Goal: Transaction & Acquisition: Purchase product/service

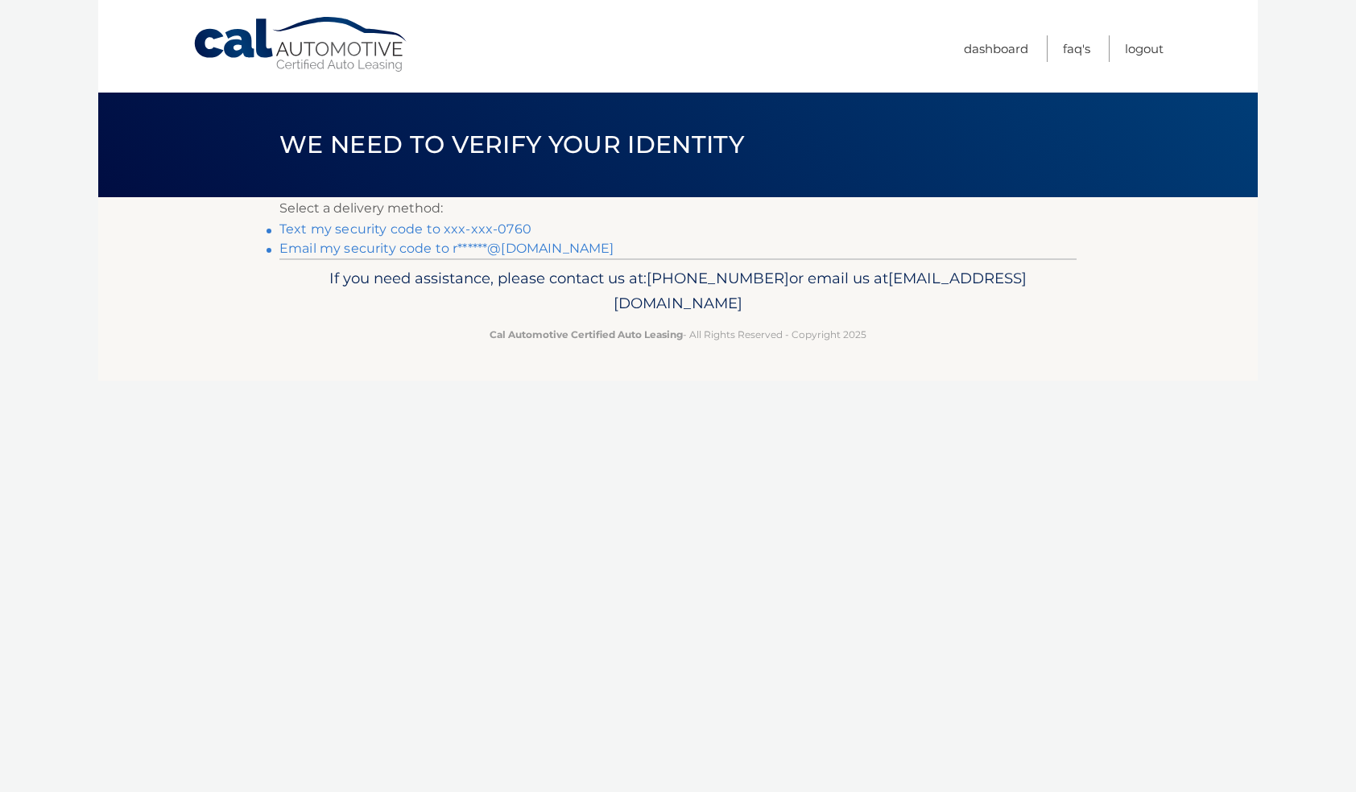
click at [399, 229] on link "Text my security code to xxx-xxx-0760" at bounding box center [405, 228] width 252 height 15
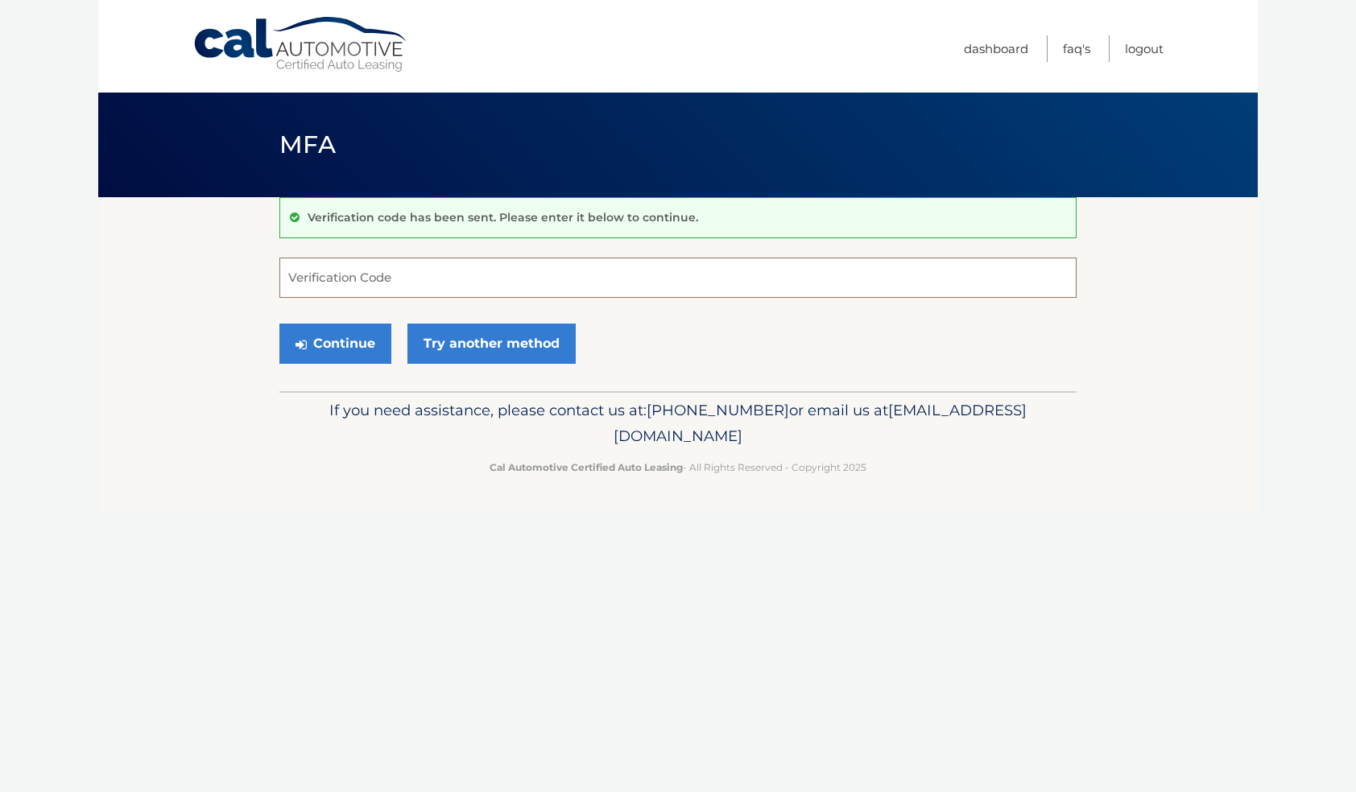
click at [354, 279] on input "Verification Code" at bounding box center [677, 278] width 797 height 40
type input "701080"
click at [335, 343] on button "Continue" at bounding box center [335, 344] width 112 height 40
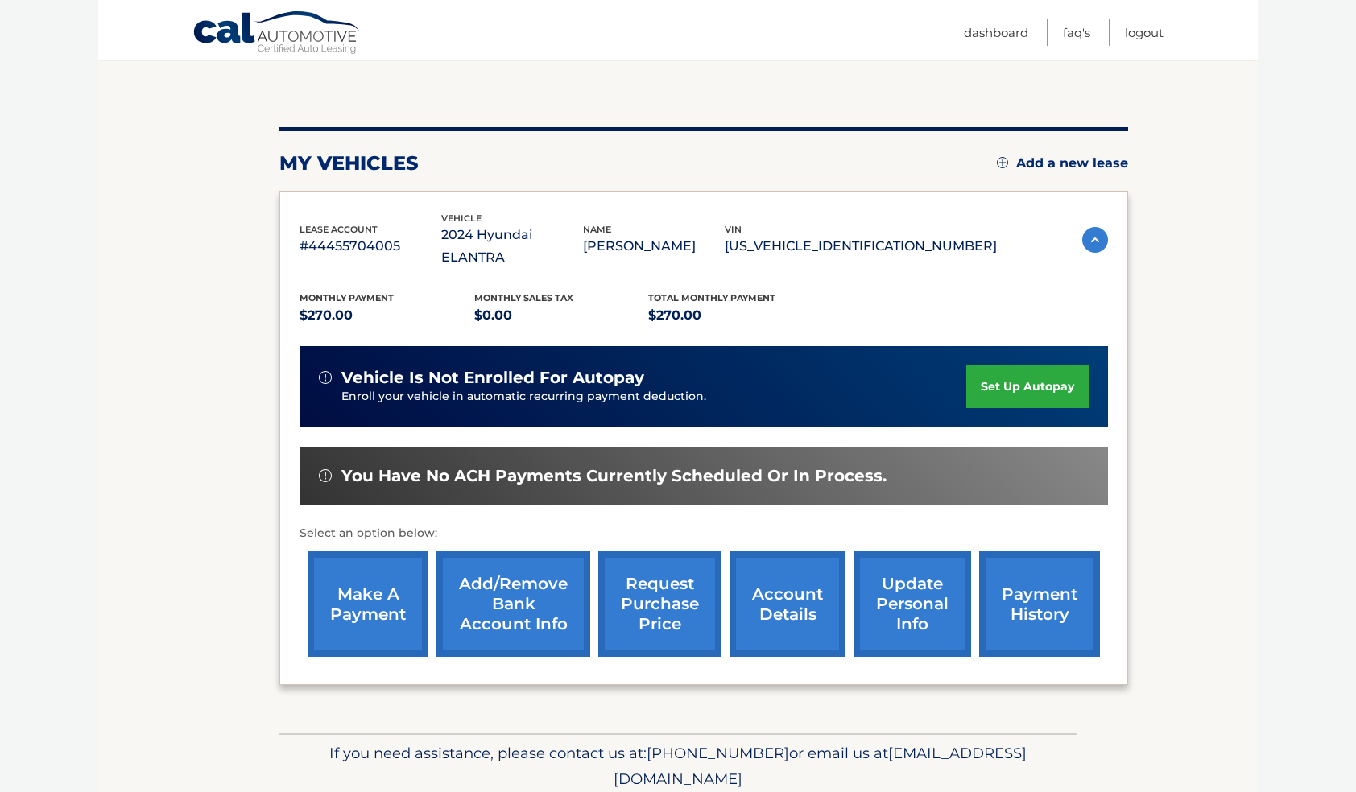
scroll to position [144, 0]
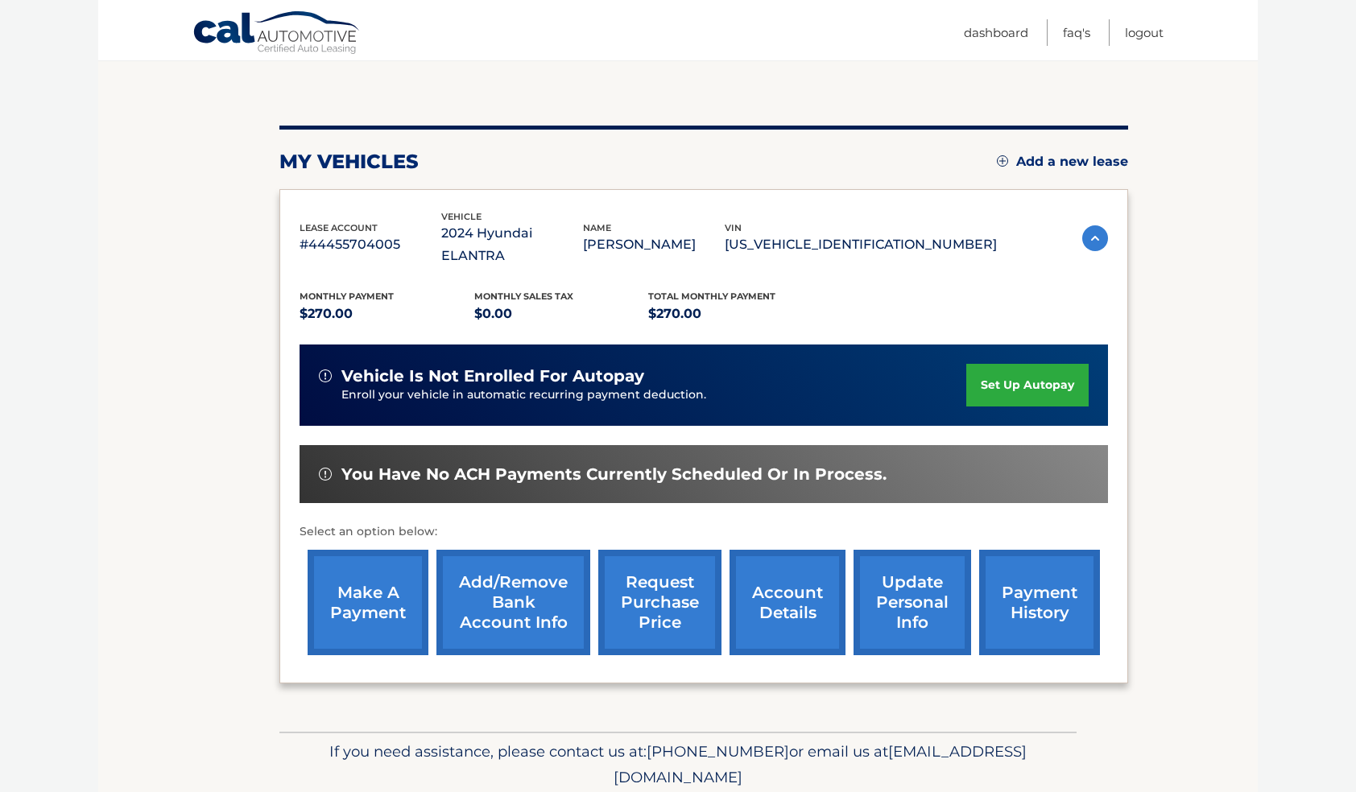
click at [378, 572] on link "make a payment" at bounding box center [368, 602] width 121 height 105
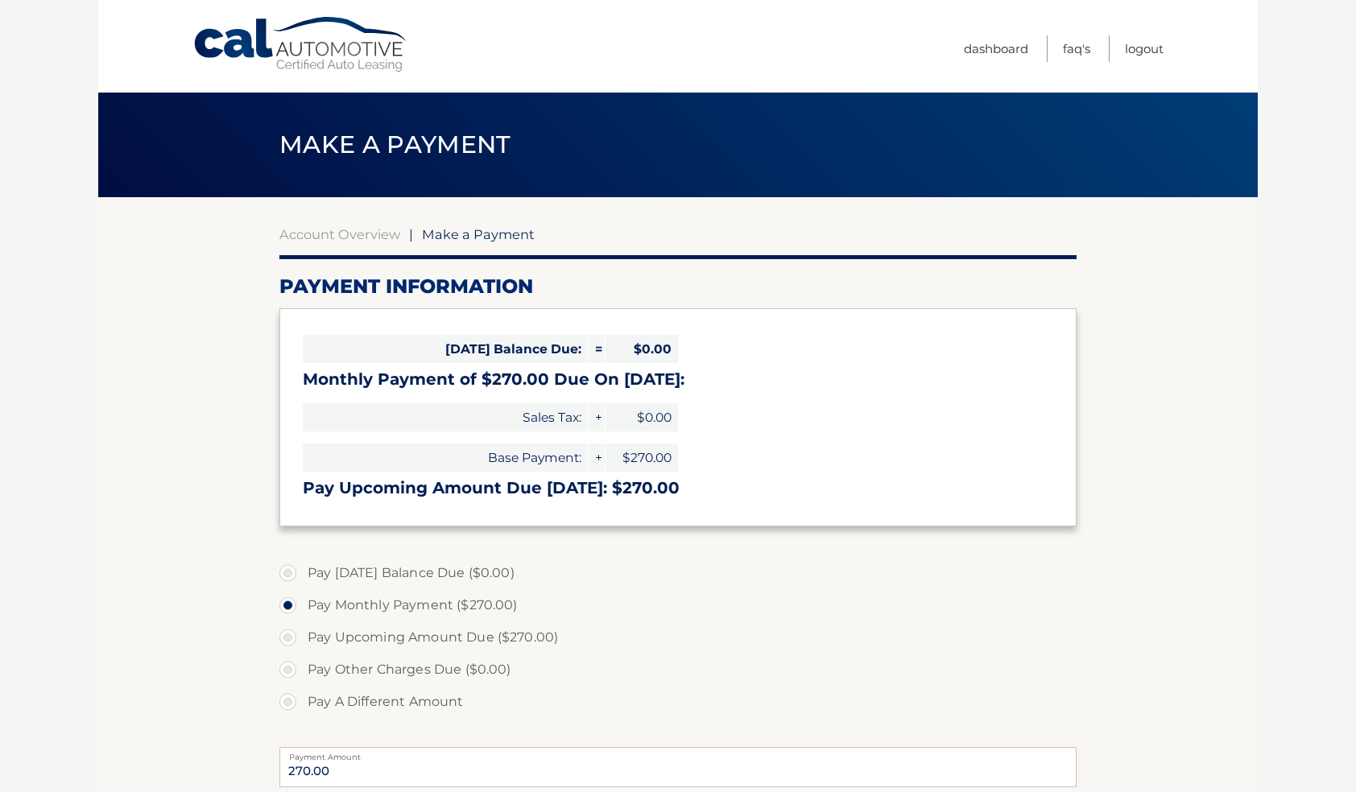
select select "ZDYwZjhiM2UtYjczMy00NWRhLWExODMtM2Y1ZTYzNjg2MzJm"
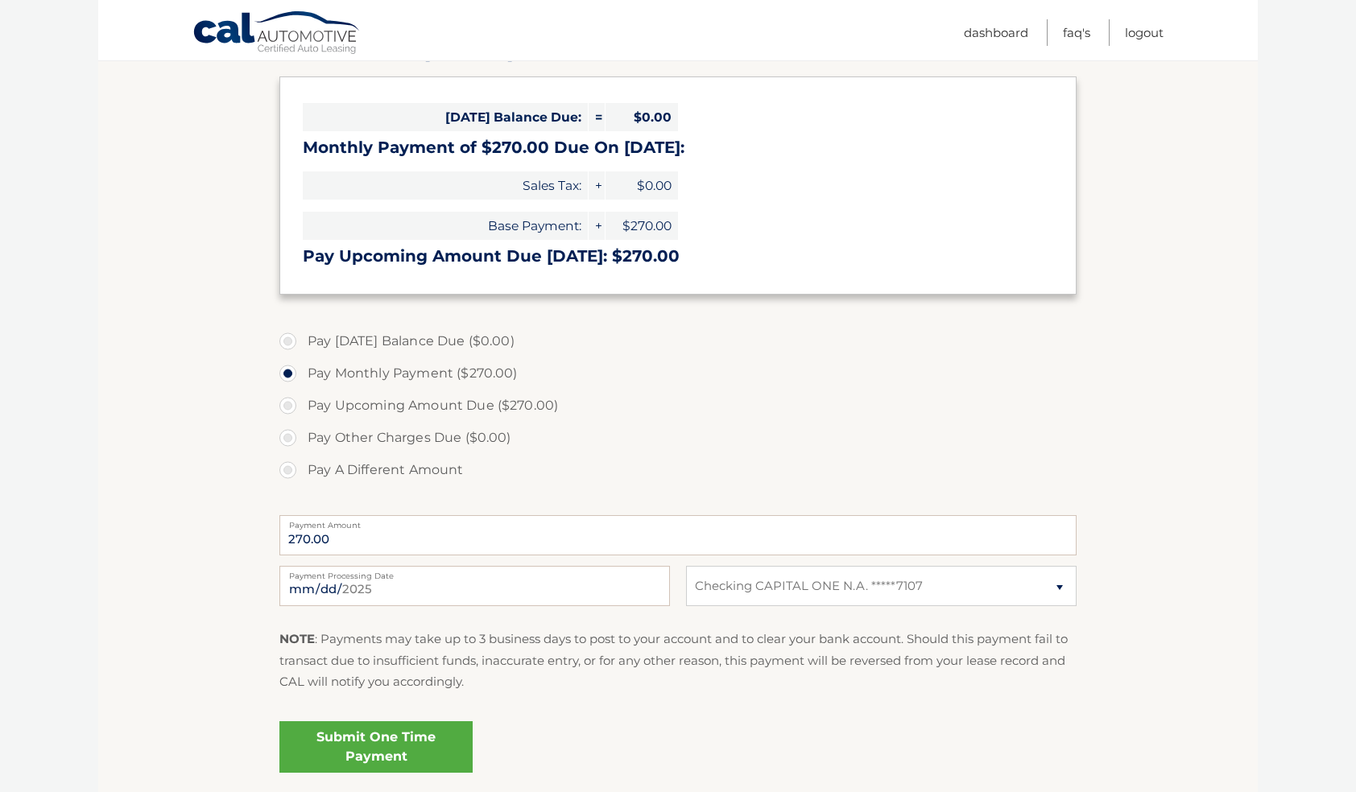
scroll to position [236, 0]
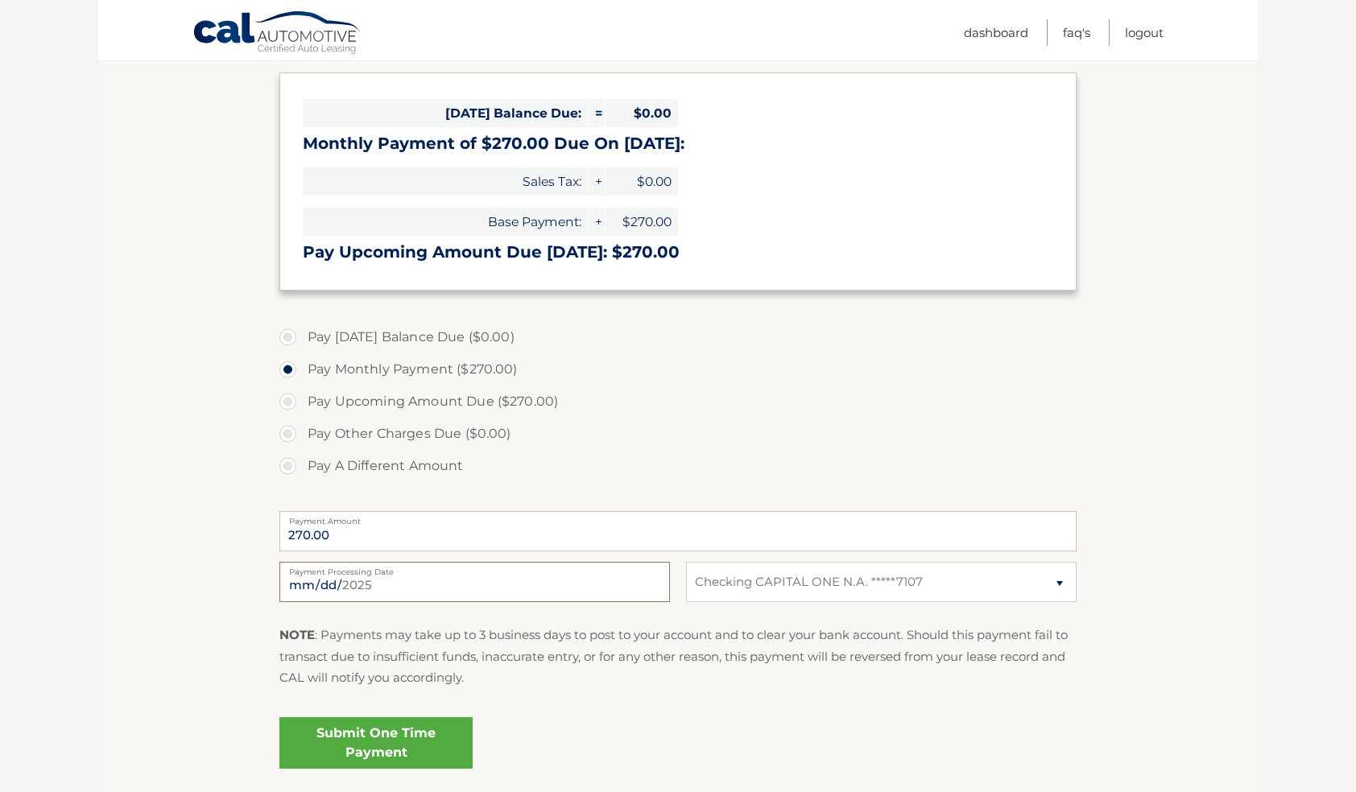
click at [527, 577] on input "2025-10-03" at bounding box center [474, 582] width 390 height 40
type input "2025-10-25"
click at [605, 705] on fieldset "Pay Today's Balance Due ($0.00) Pay Monthly Payment ($270.00) Pay Upcoming Amou…" at bounding box center [677, 554] width 797 height 476
click at [372, 738] on link "Submit One Time Payment" at bounding box center [375, 743] width 193 height 52
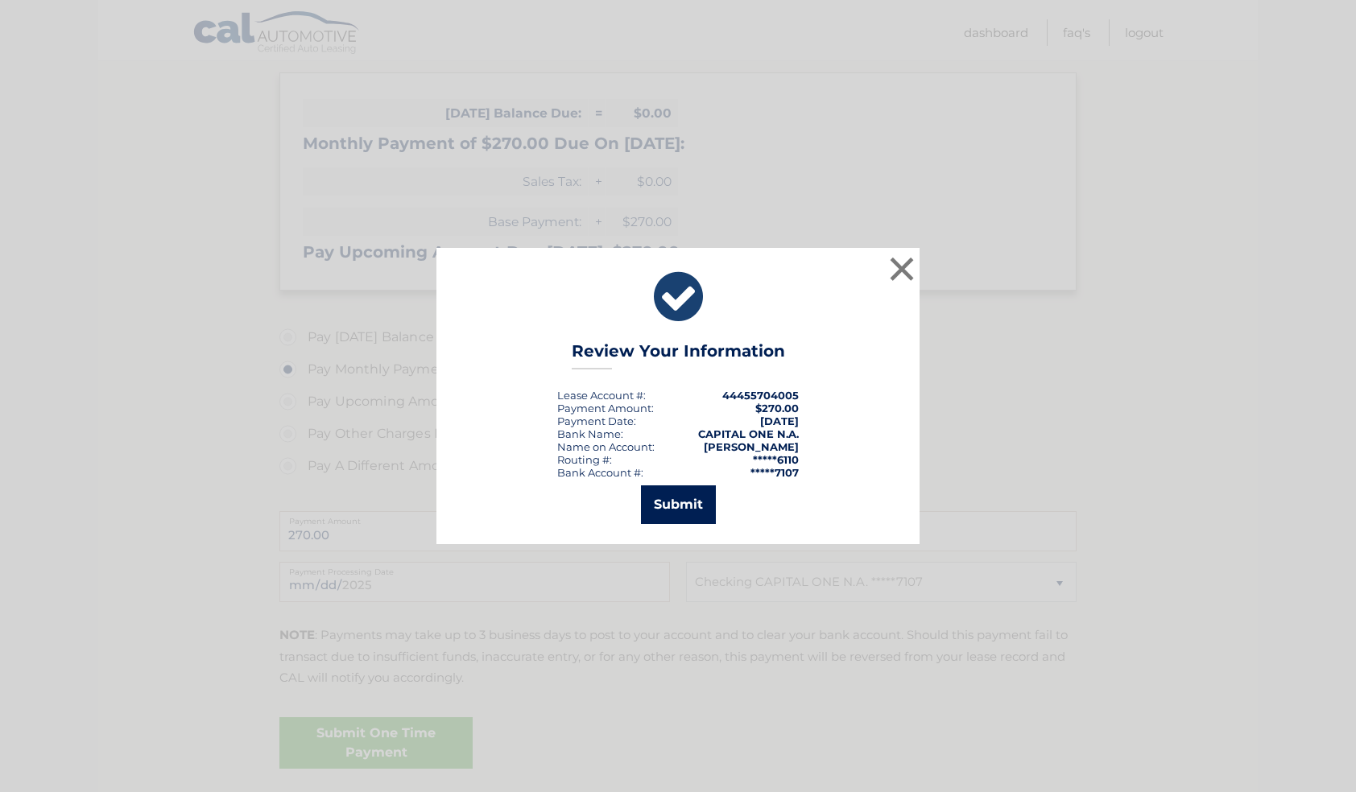
click at [684, 501] on button "Submit" at bounding box center [678, 505] width 75 height 39
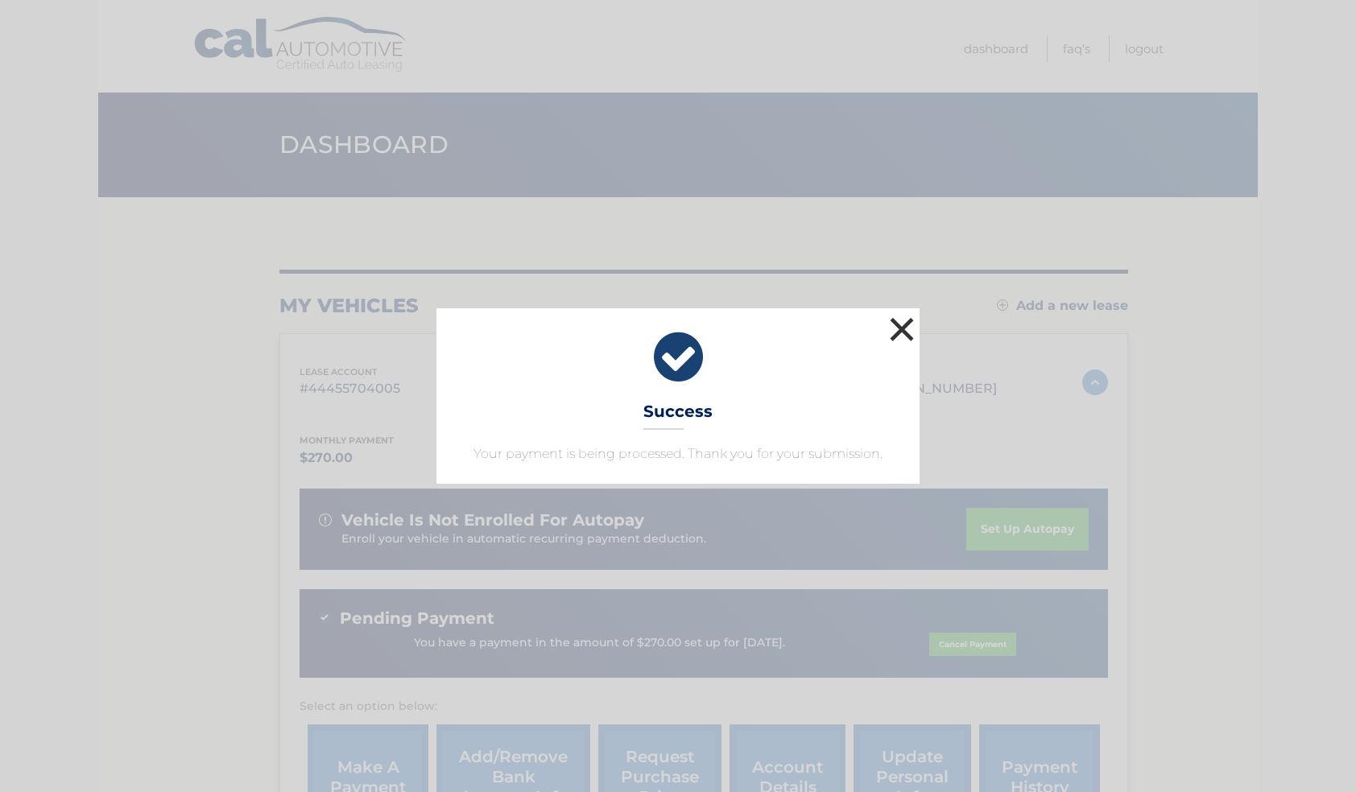
click at [901, 322] on button "×" at bounding box center [902, 329] width 32 height 32
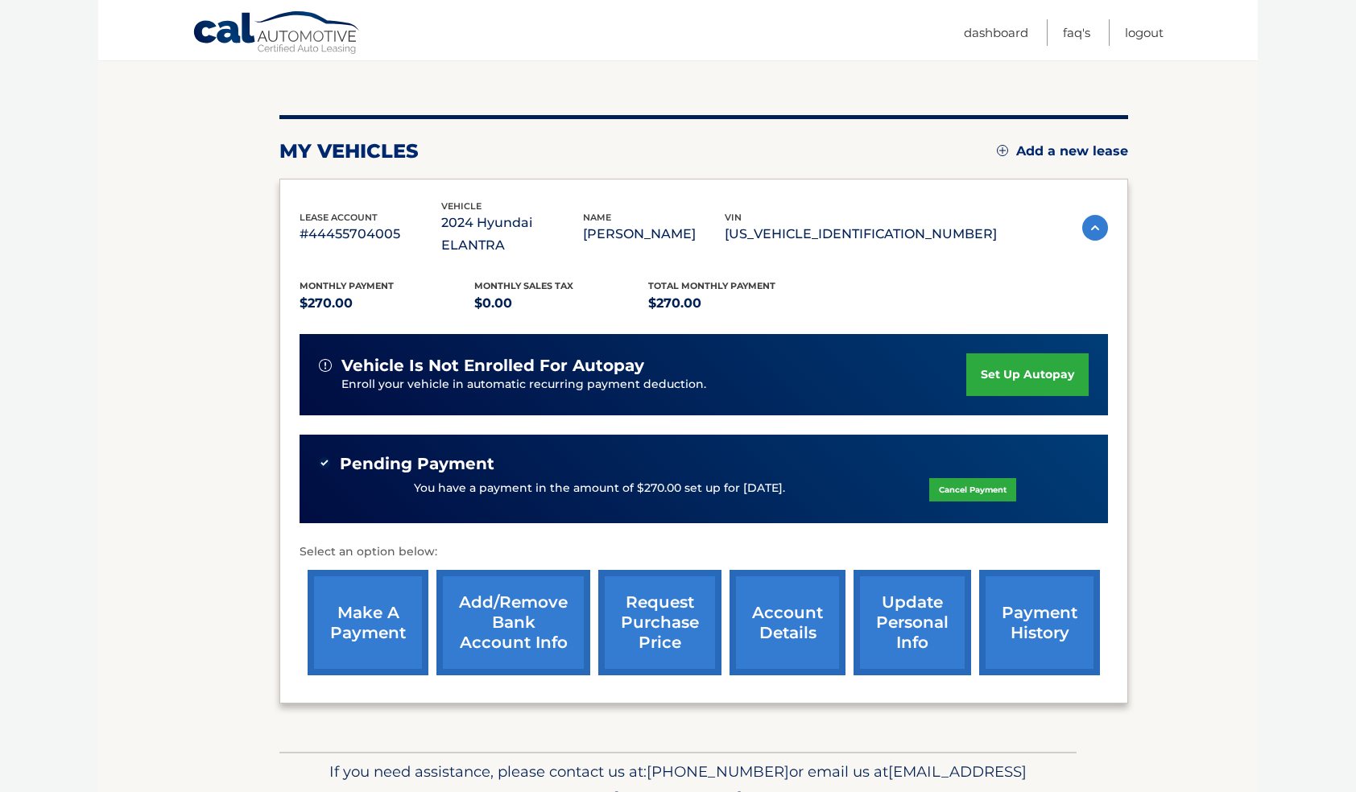
scroll to position [154, 0]
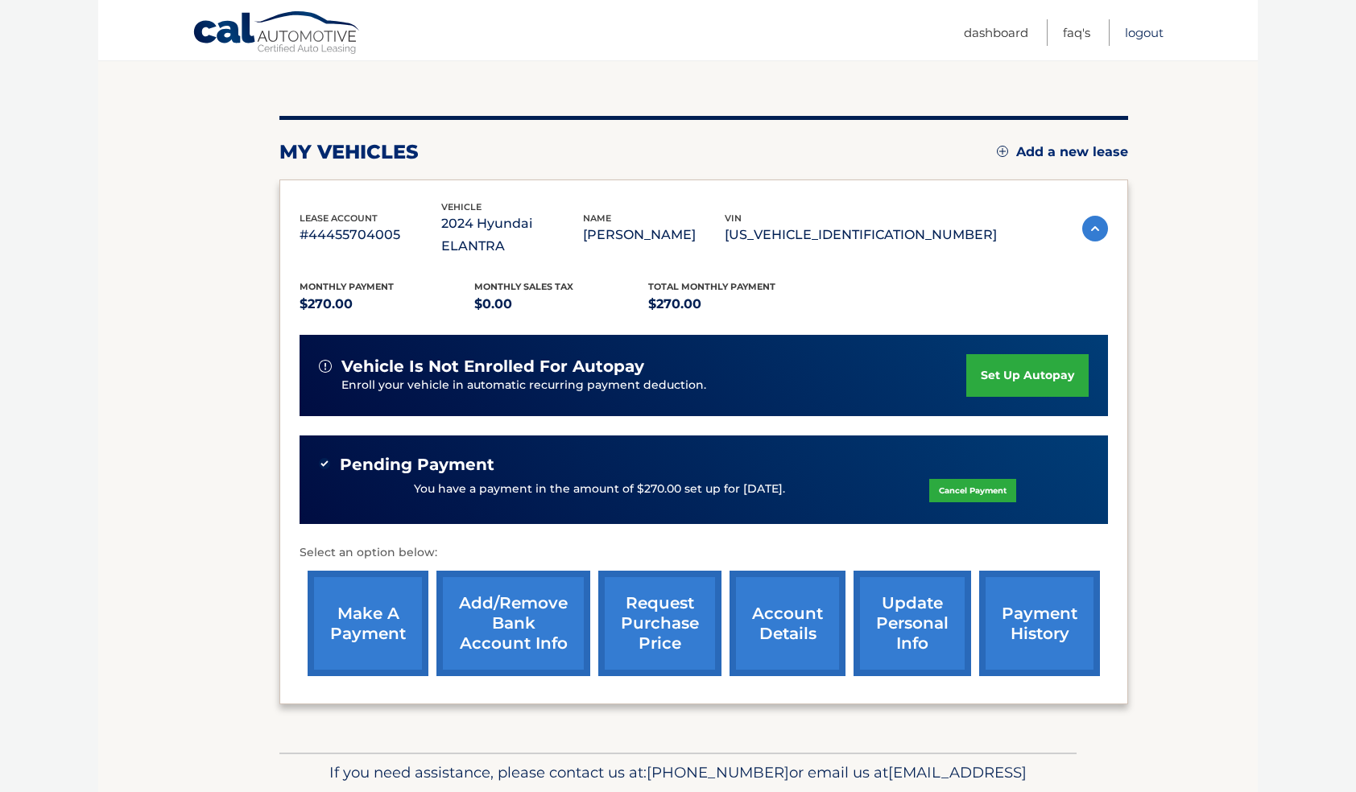
click at [1138, 31] on link "Logout" at bounding box center [1144, 32] width 39 height 27
